Goal: Communication & Community: Participate in discussion

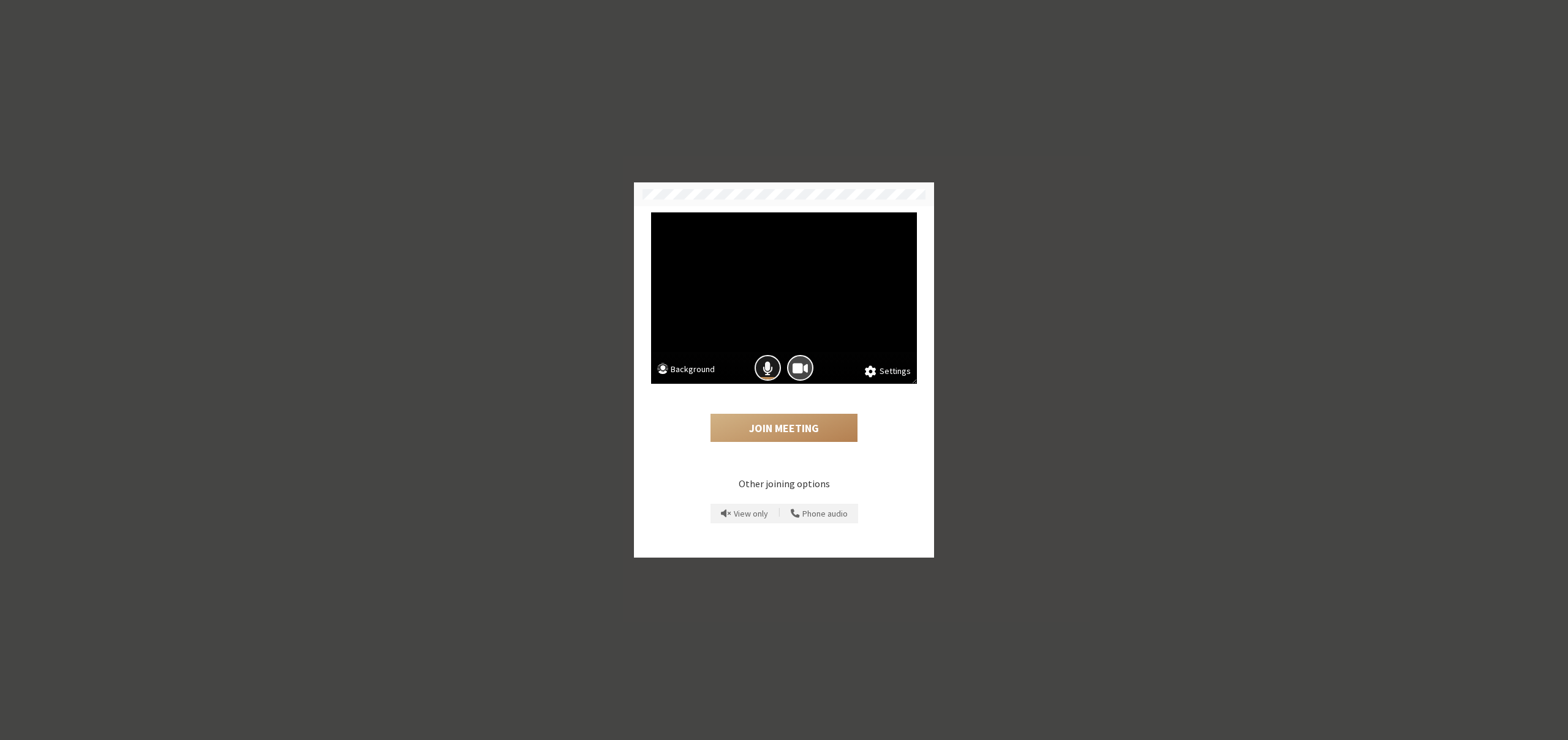
click at [760, 368] on button "Mic is on" at bounding box center [768, 368] width 27 height 27
click at [769, 412] on div "Join Meeting" at bounding box center [784, 417] width 266 height 67
click at [773, 423] on button "Join Meeting" at bounding box center [784, 428] width 147 height 28
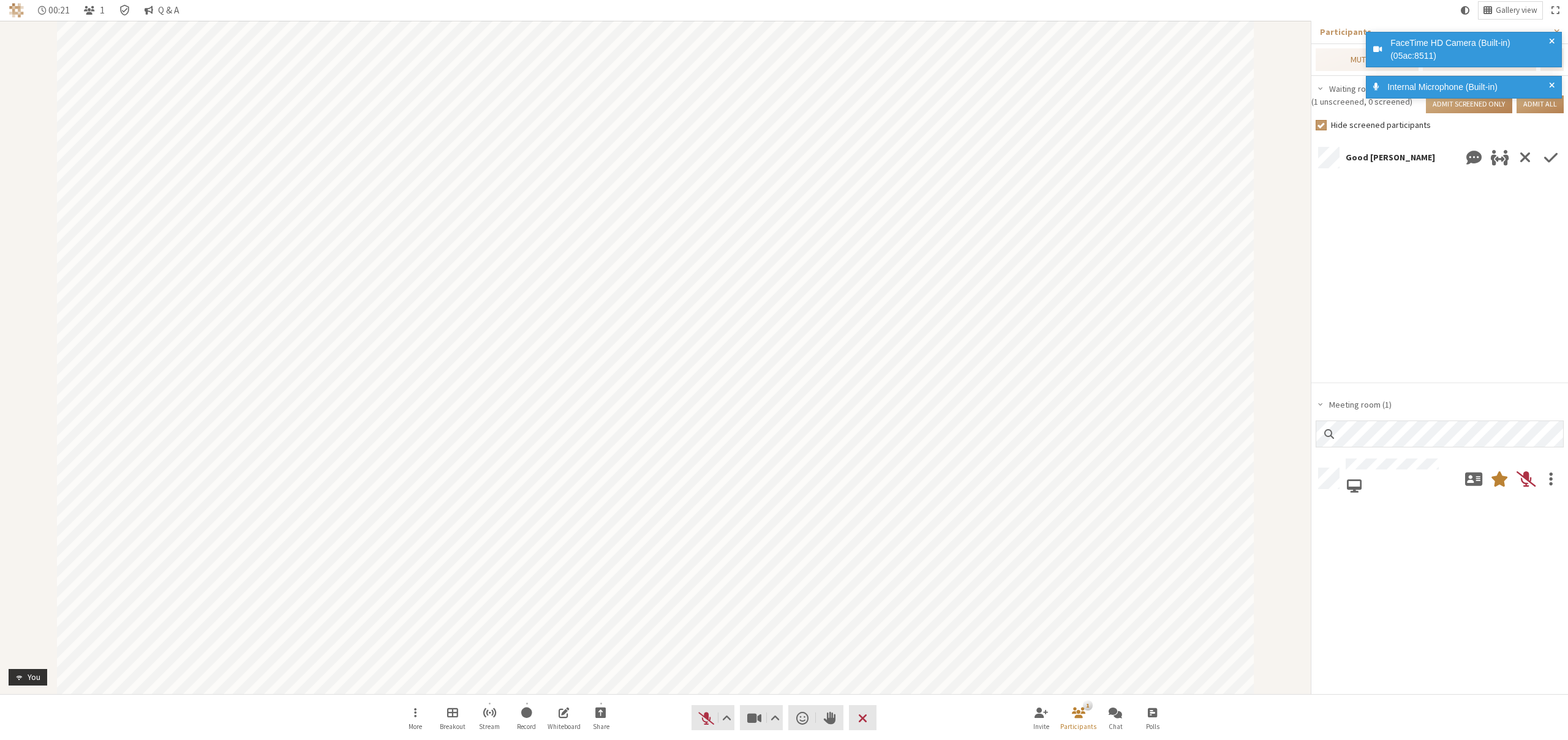
click at [1548, 104] on div "FaceTime HD Camera (Built-in) (05ac:8511) Internal Microphone (Built-in)" at bounding box center [1461, 69] width 196 height 80
click at [1542, 107] on div "FaceTime HD Camera (Built-in) (05ac:8511) Internal Microphone (Built-in)" at bounding box center [1461, 69] width 196 height 80
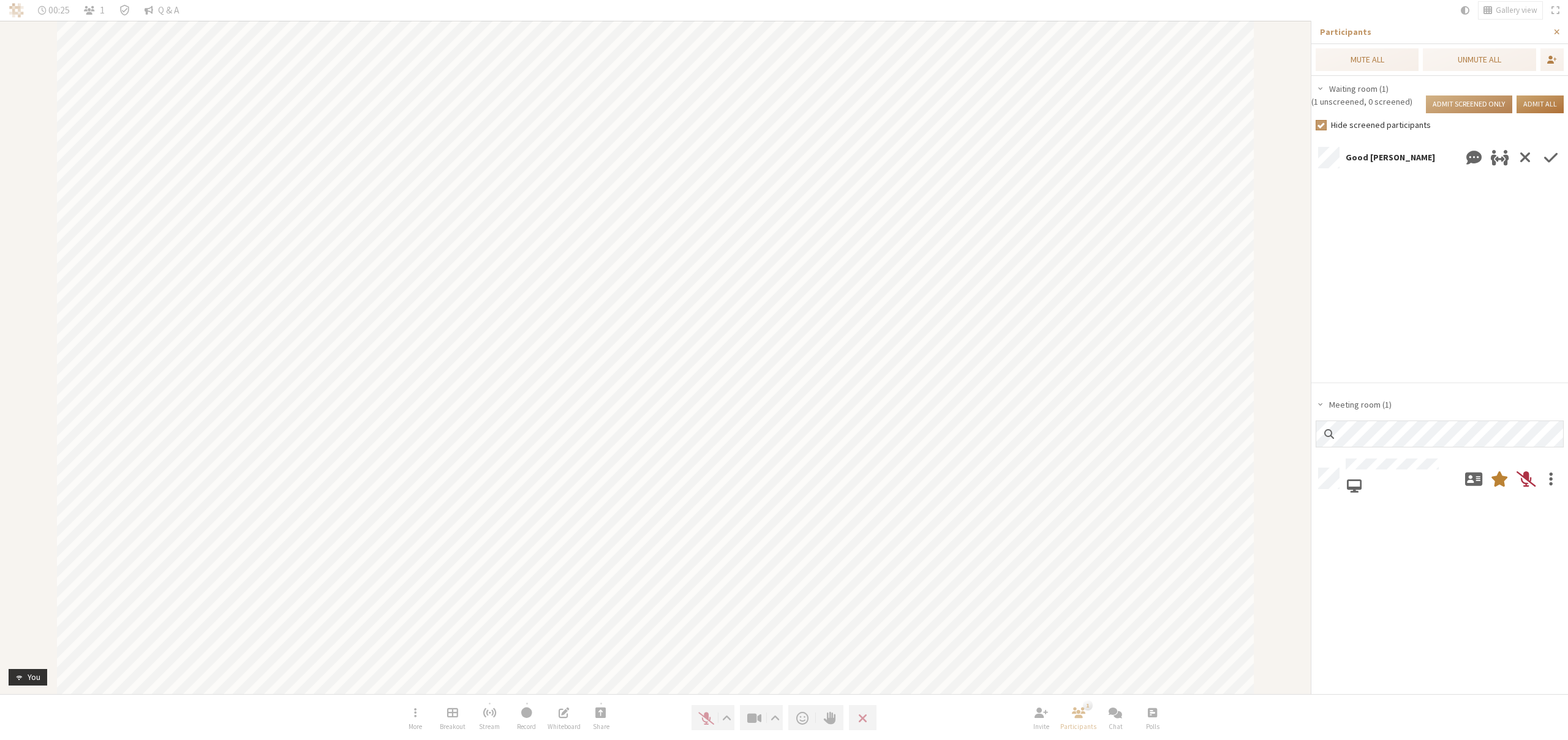
click at [1538, 96] on button "Admit all" at bounding box center [1540, 104] width 47 height 18
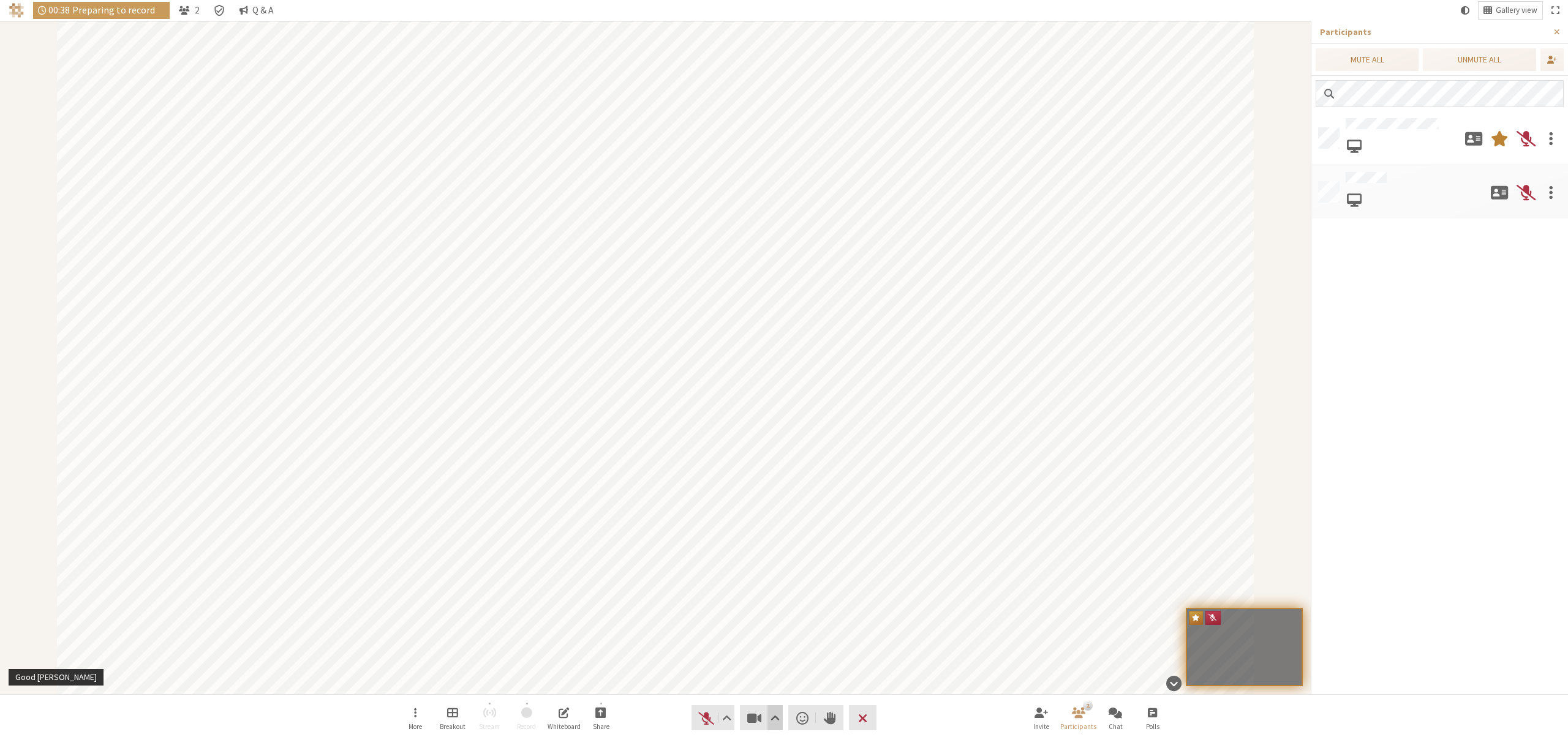
click at [779, 715] on span "Video setting" at bounding box center [775, 718] width 9 height 17
click at [763, 688] on span "Settings" at bounding box center [783, 692] width 129 height 8
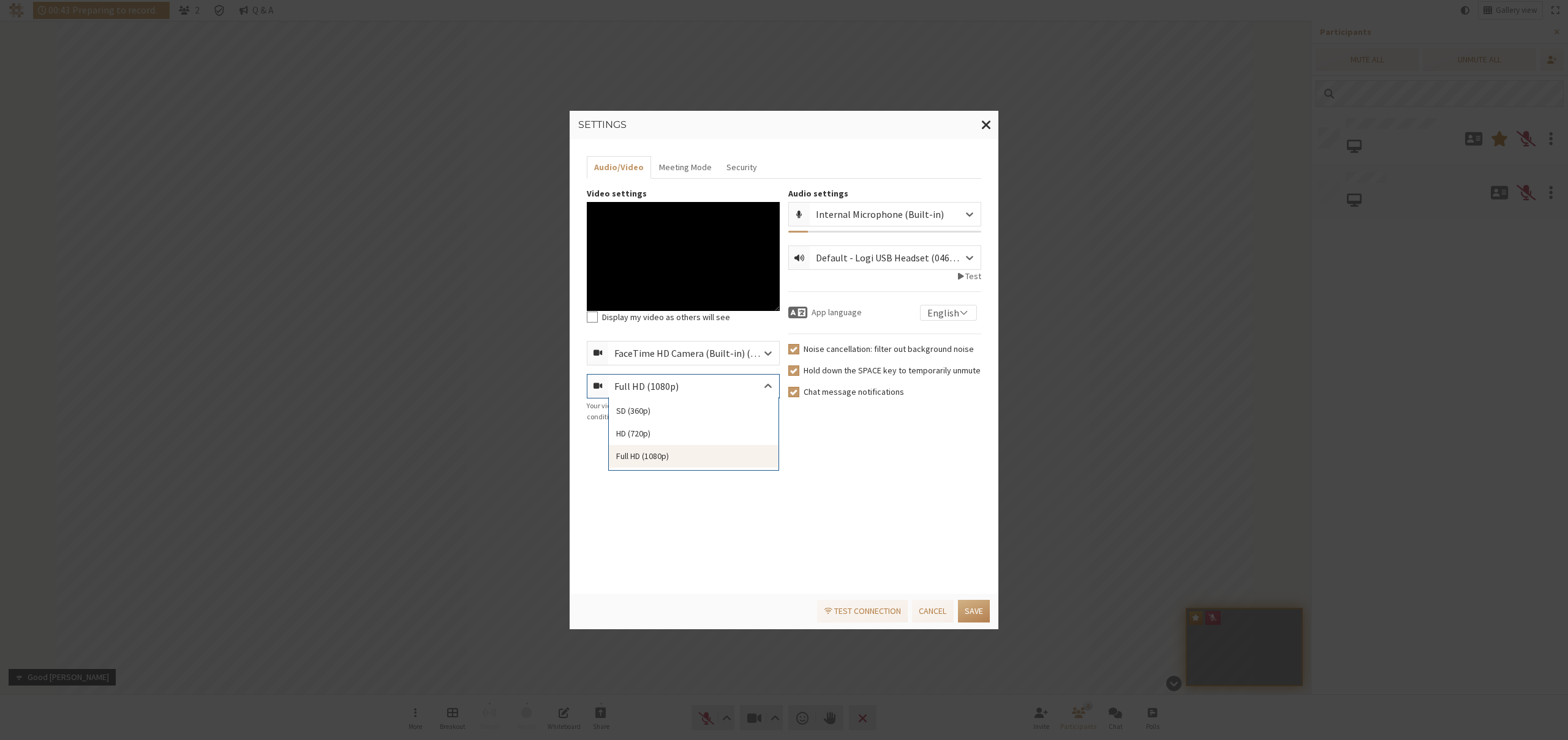
click at [717, 384] on div "Full HD (1080p)" at bounding box center [694, 387] width 171 height 23
click at [696, 402] on div "SD (360p)" at bounding box center [694, 410] width 170 height 22
click at [969, 609] on button "Save" at bounding box center [974, 610] width 32 height 22
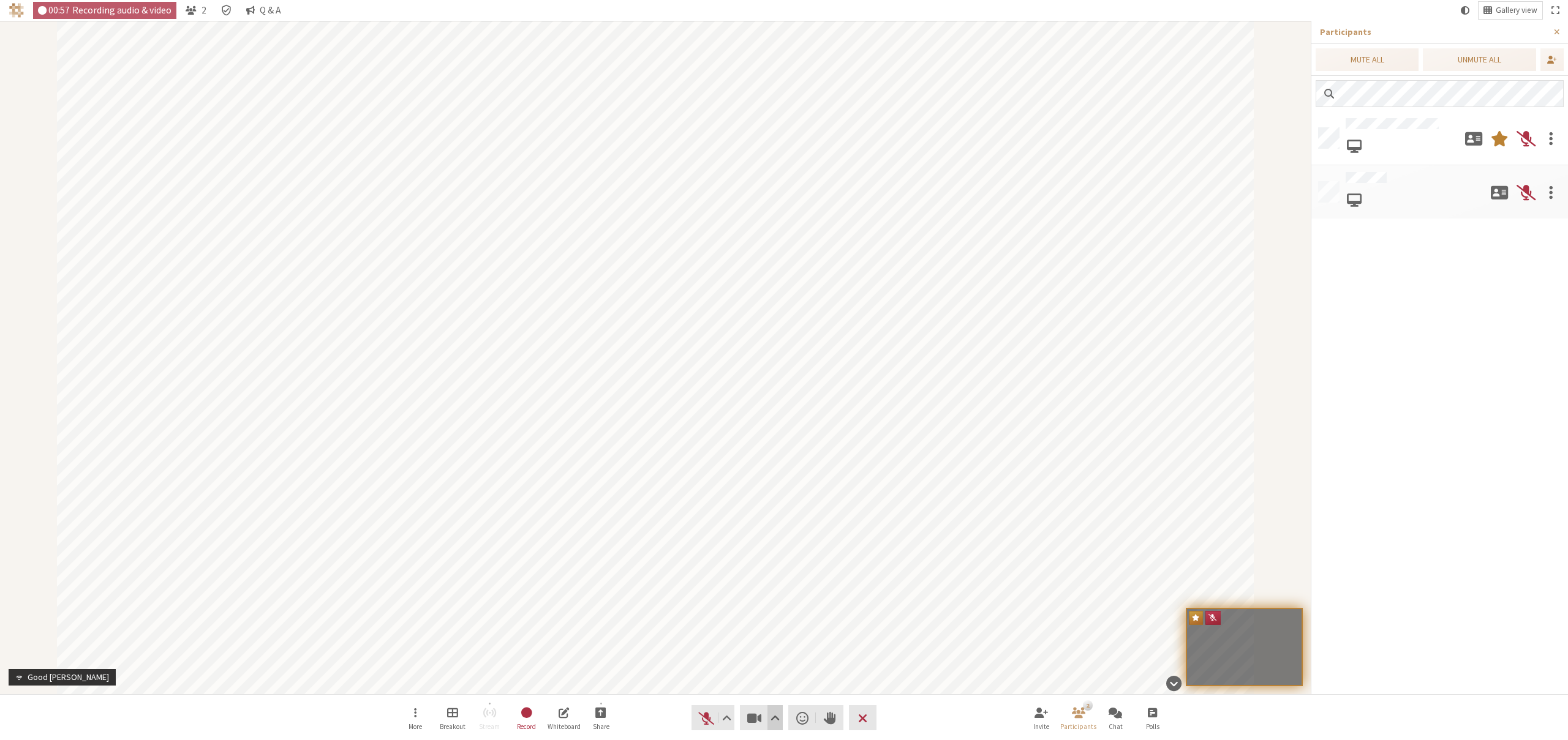
click at [773, 710] on span "Video setting" at bounding box center [775, 718] width 9 height 17
click at [735, 688] on span "Settings" at bounding box center [783, 692] width 129 height 8
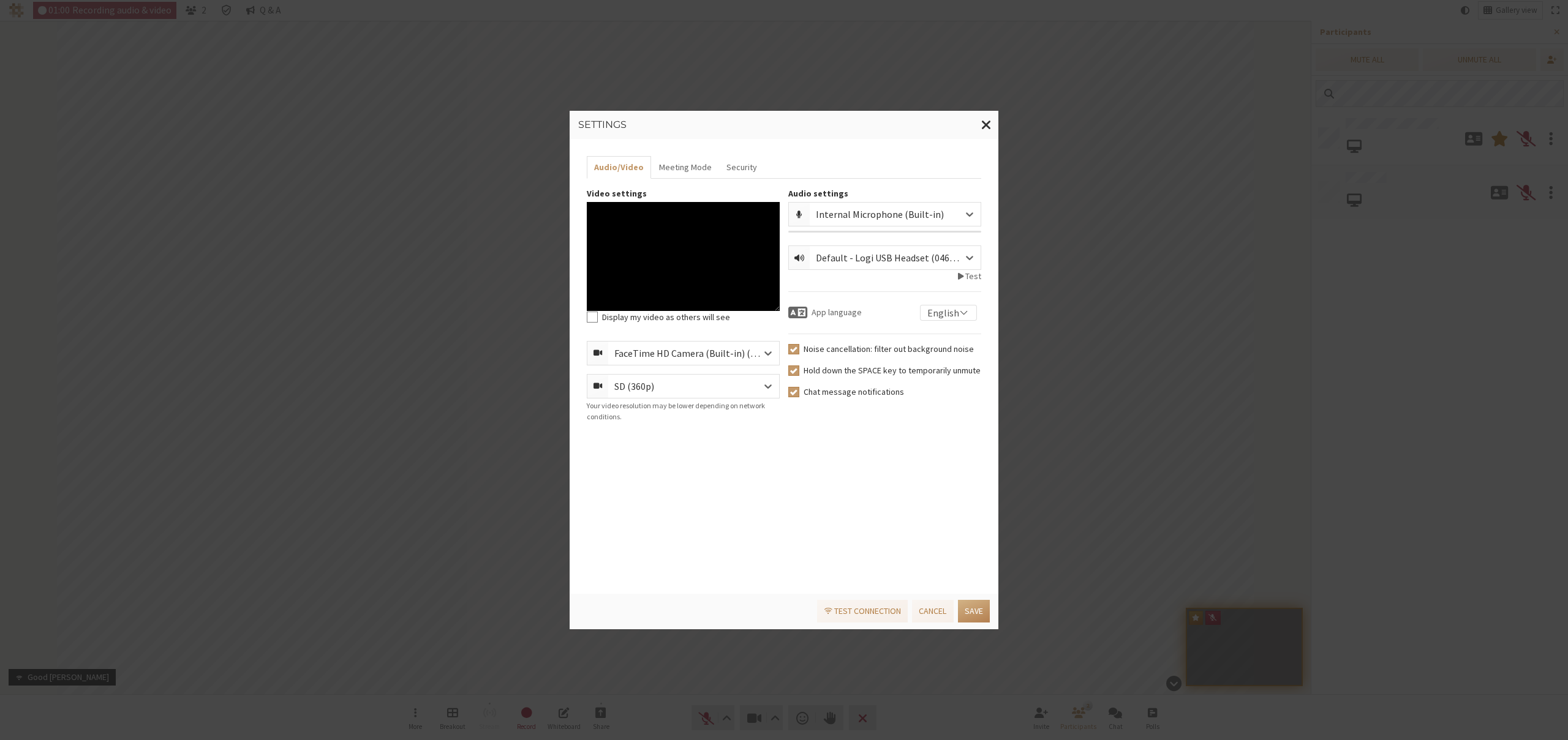
click at [699, 388] on div "SD (360p)" at bounding box center [694, 387] width 171 height 23
click at [682, 447] on div "Full HD (1080p)" at bounding box center [694, 456] width 170 height 22
click at [932, 608] on button "Cancel" at bounding box center [932, 610] width 41 height 22
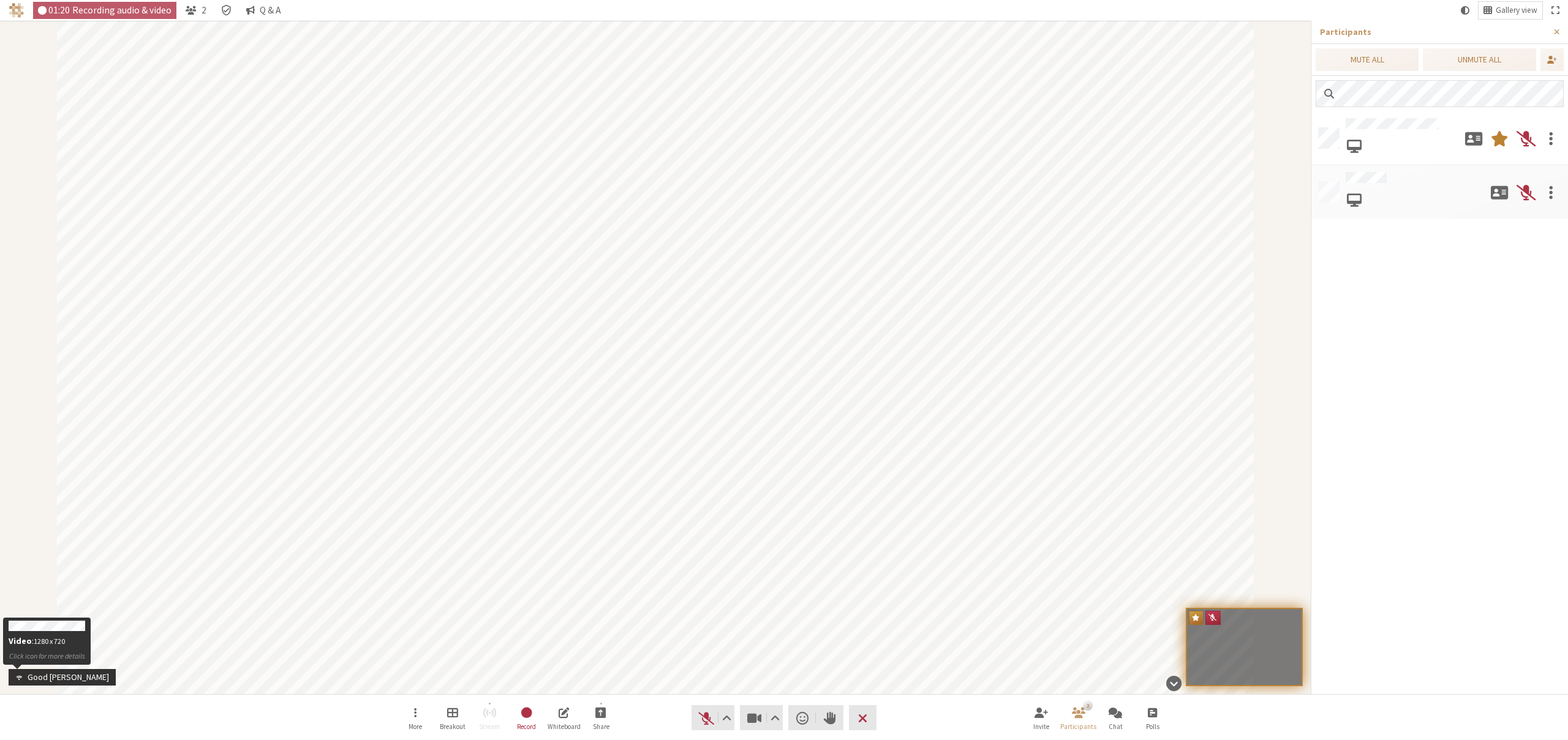
click at [16, 679] on span "Participant" at bounding box center [17, 677] width 12 height 9
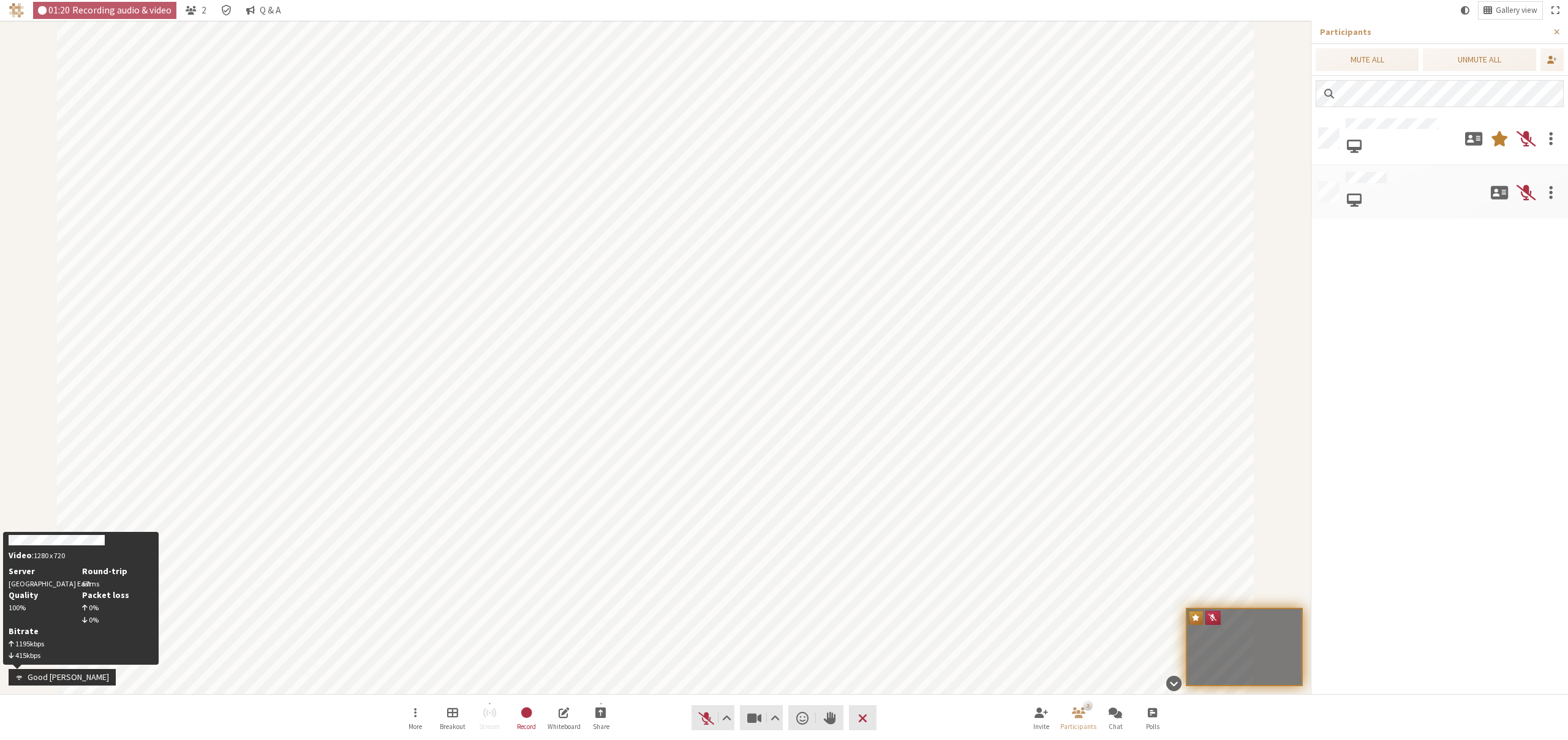
click at [16, 679] on span "Participant" at bounding box center [17, 677] width 12 height 9
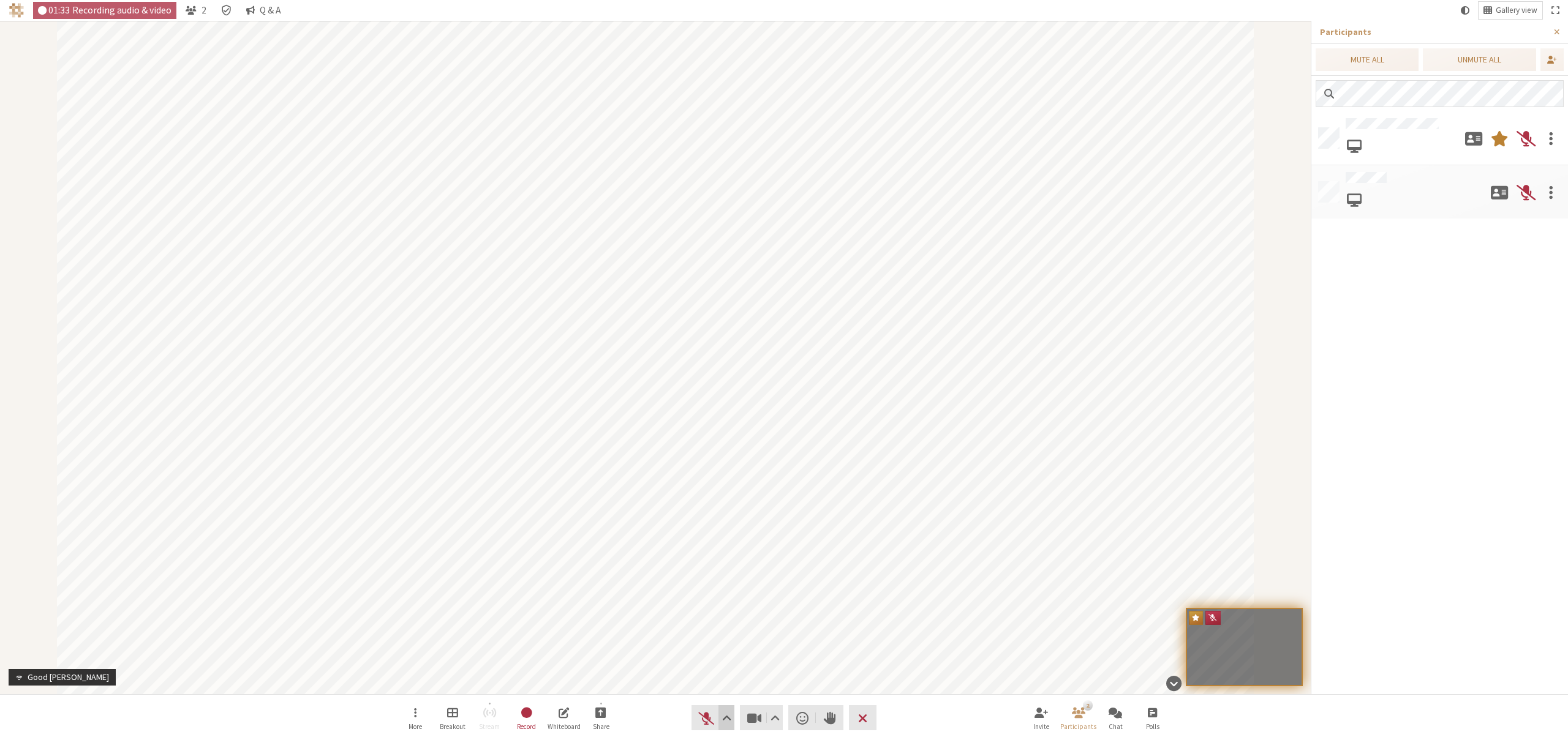
click at [726, 718] on span "Audio settings" at bounding box center [727, 718] width 9 height 17
click at [726, 718] on span "Open menu" at bounding box center [727, 718] width 9 height 17
click at [771, 722] on span "Video setting" at bounding box center [775, 718] width 9 height 17
click at [735, 688] on span "Settings" at bounding box center [783, 692] width 129 height 8
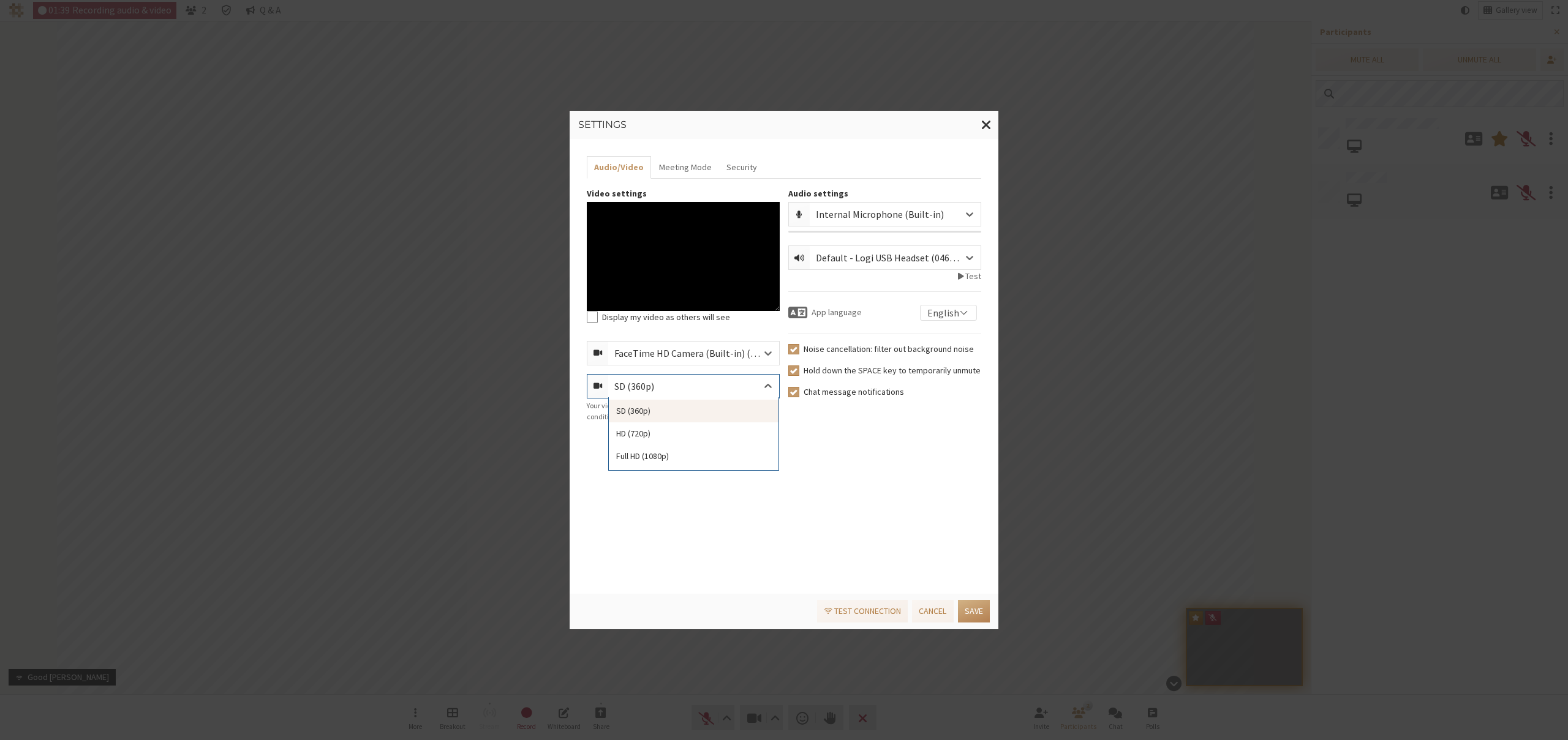
click at [671, 392] on div "SD (360p)" at bounding box center [644, 386] width 59 height 14
click at [667, 454] on div "Full HD (1080p)" at bounding box center [694, 456] width 170 height 22
click at [975, 608] on button "Save" at bounding box center [974, 610] width 32 height 22
